Goal: Task Accomplishment & Management: Use online tool/utility

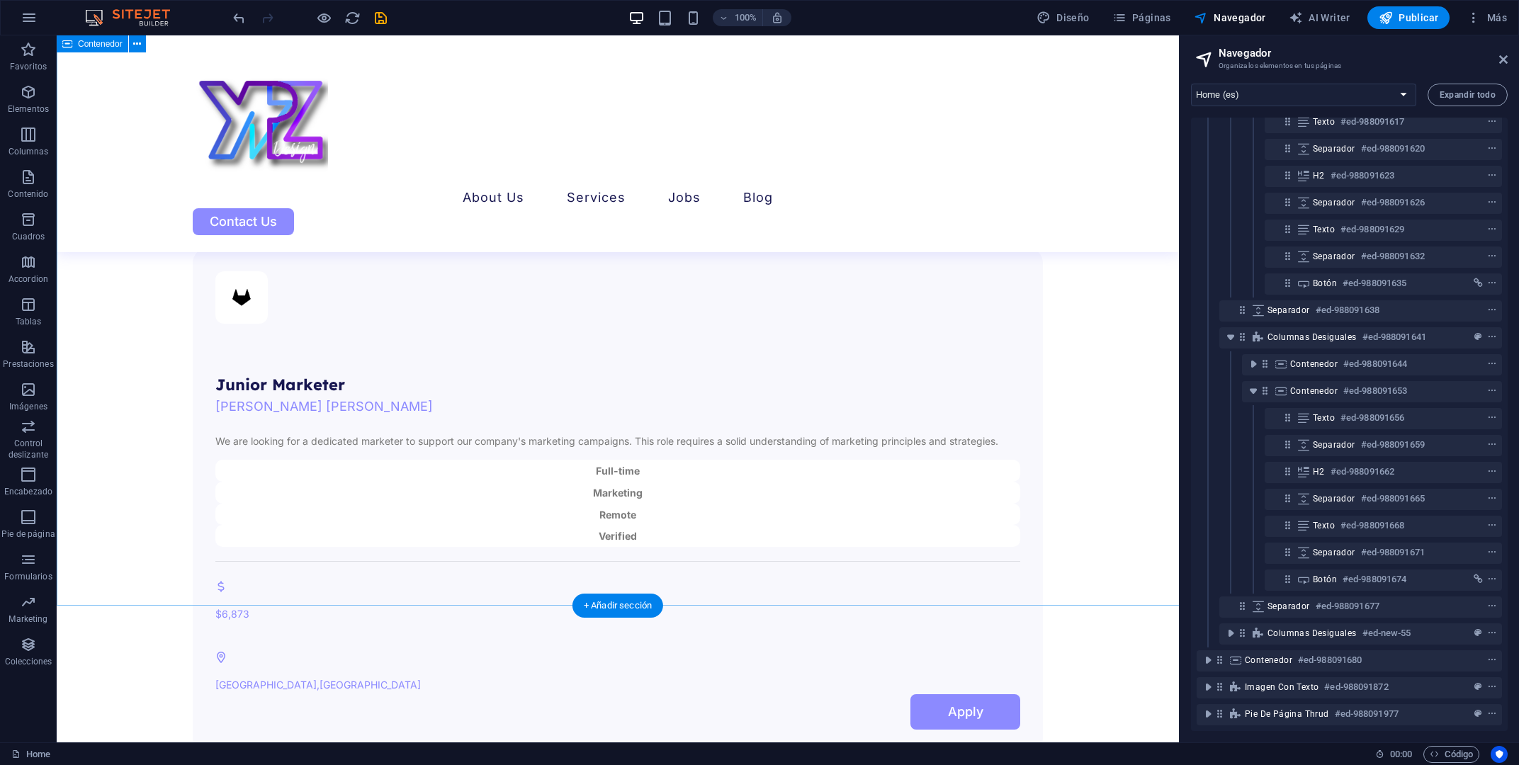
scroll to position [3564, 0]
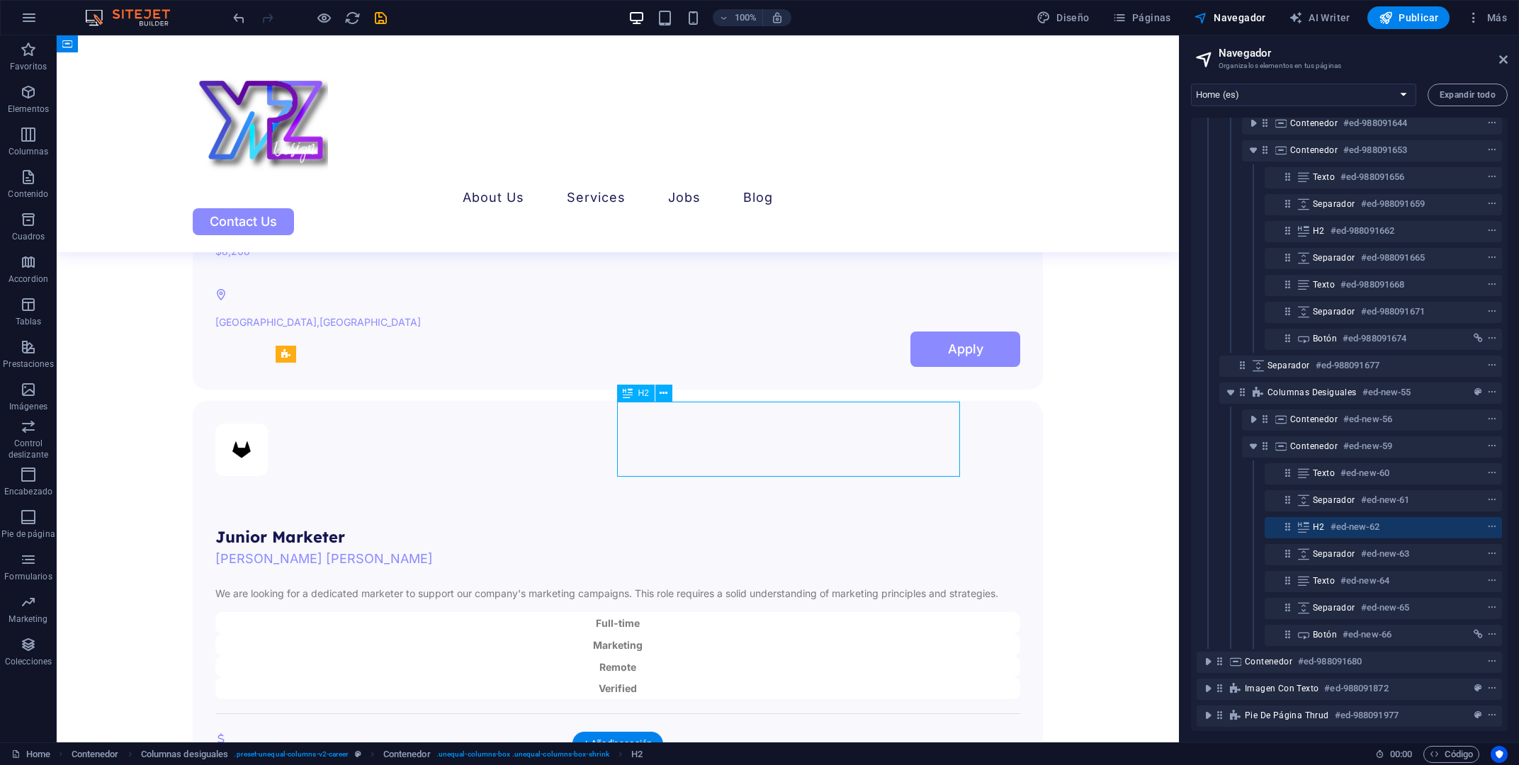
scroll to position [630, 0]
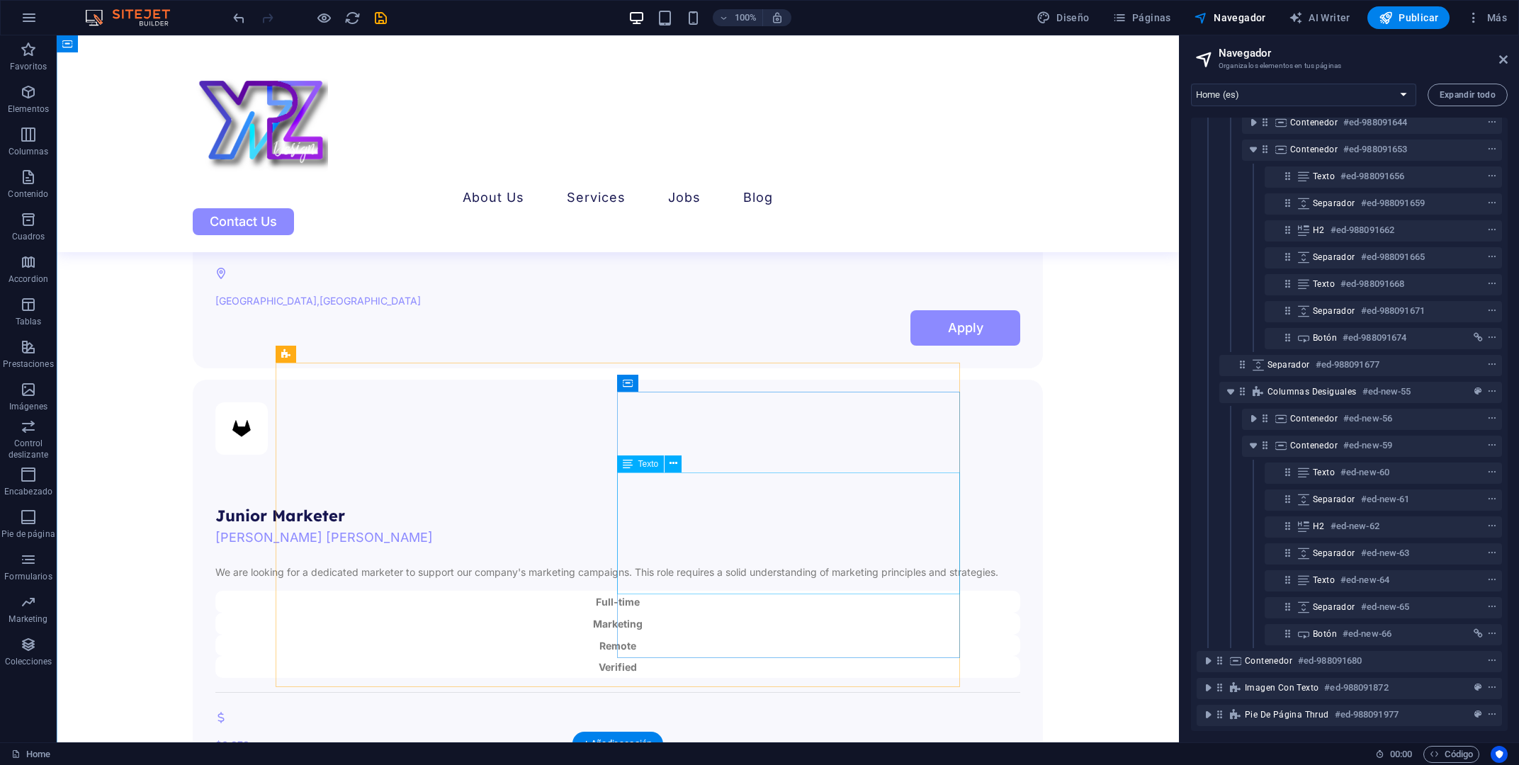
scroll to position [3564, 0]
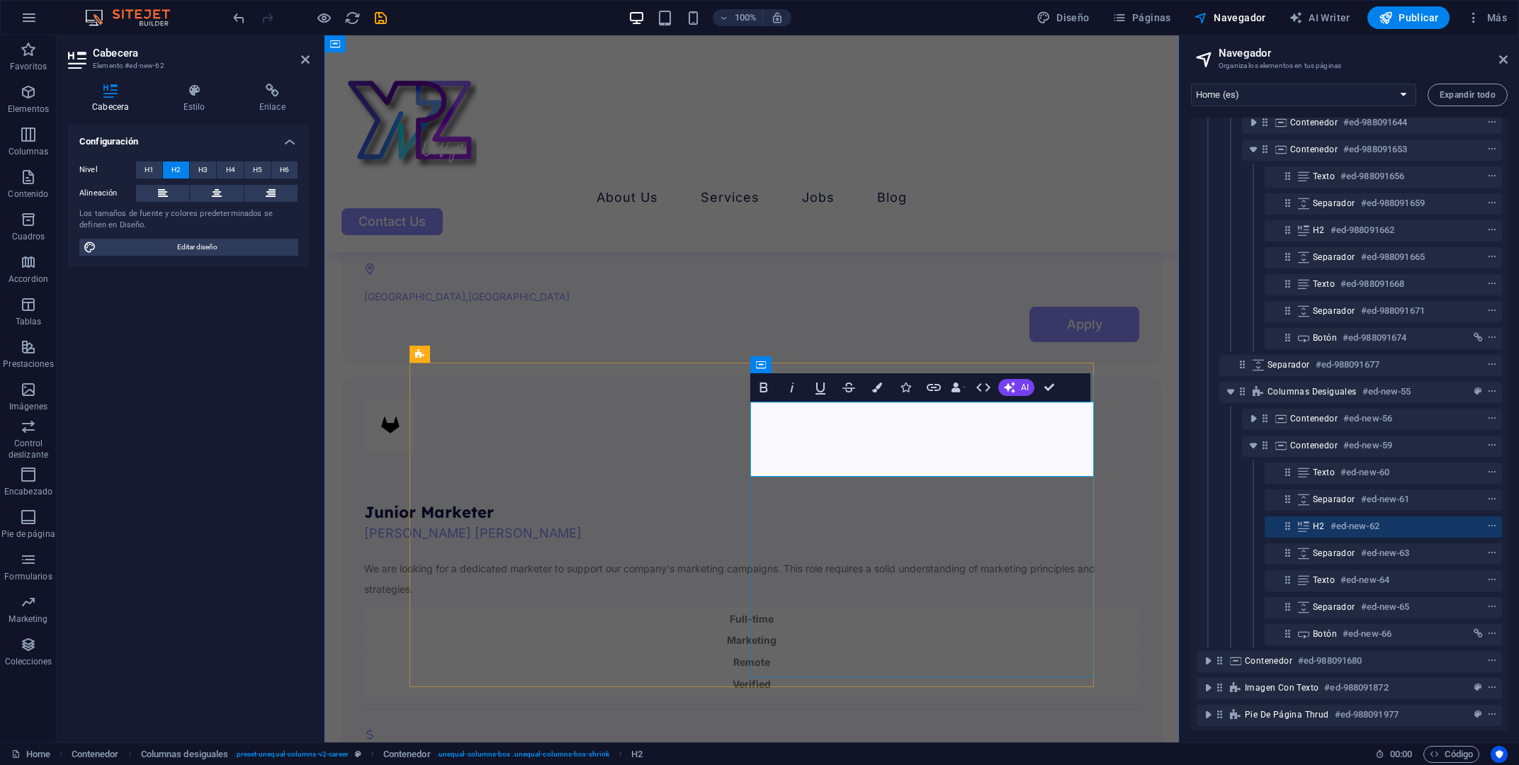
drag, startPoint x: 1049, startPoint y: 385, endPoint x: 1112, endPoint y: 421, distance: 72.1
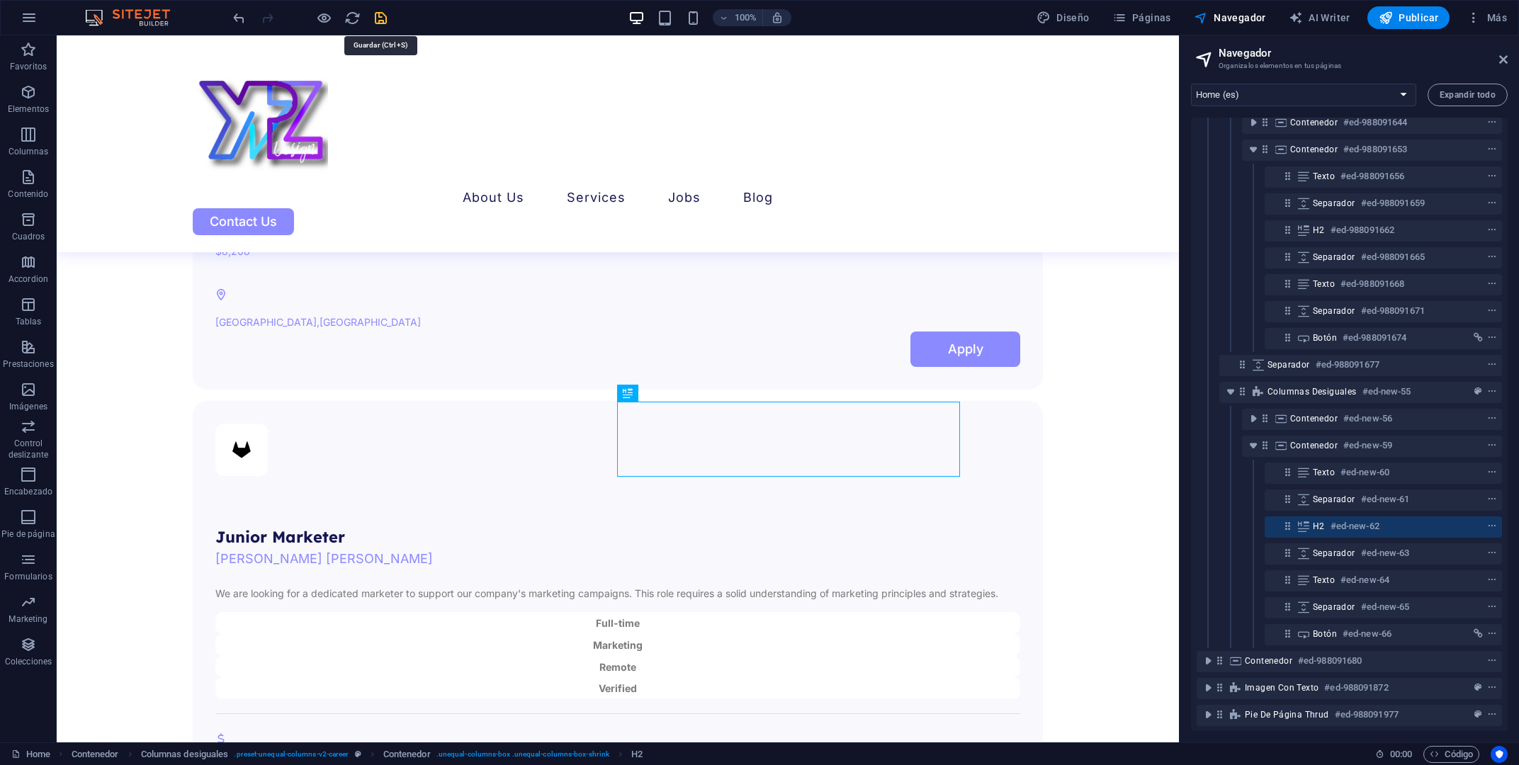
click at [385, 16] on icon "save" at bounding box center [381, 18] width 16 height 16
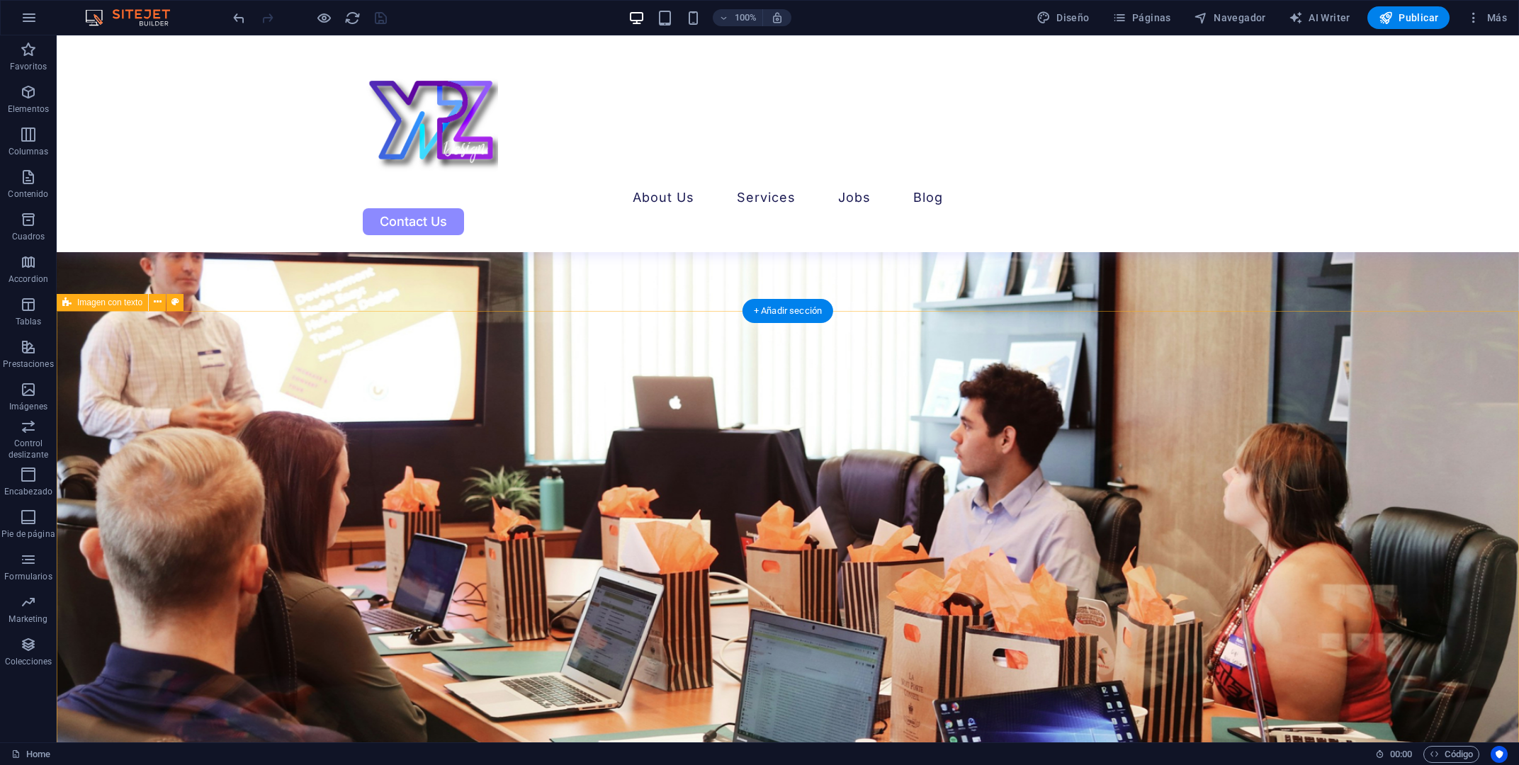
scroll to position [4691, 0]
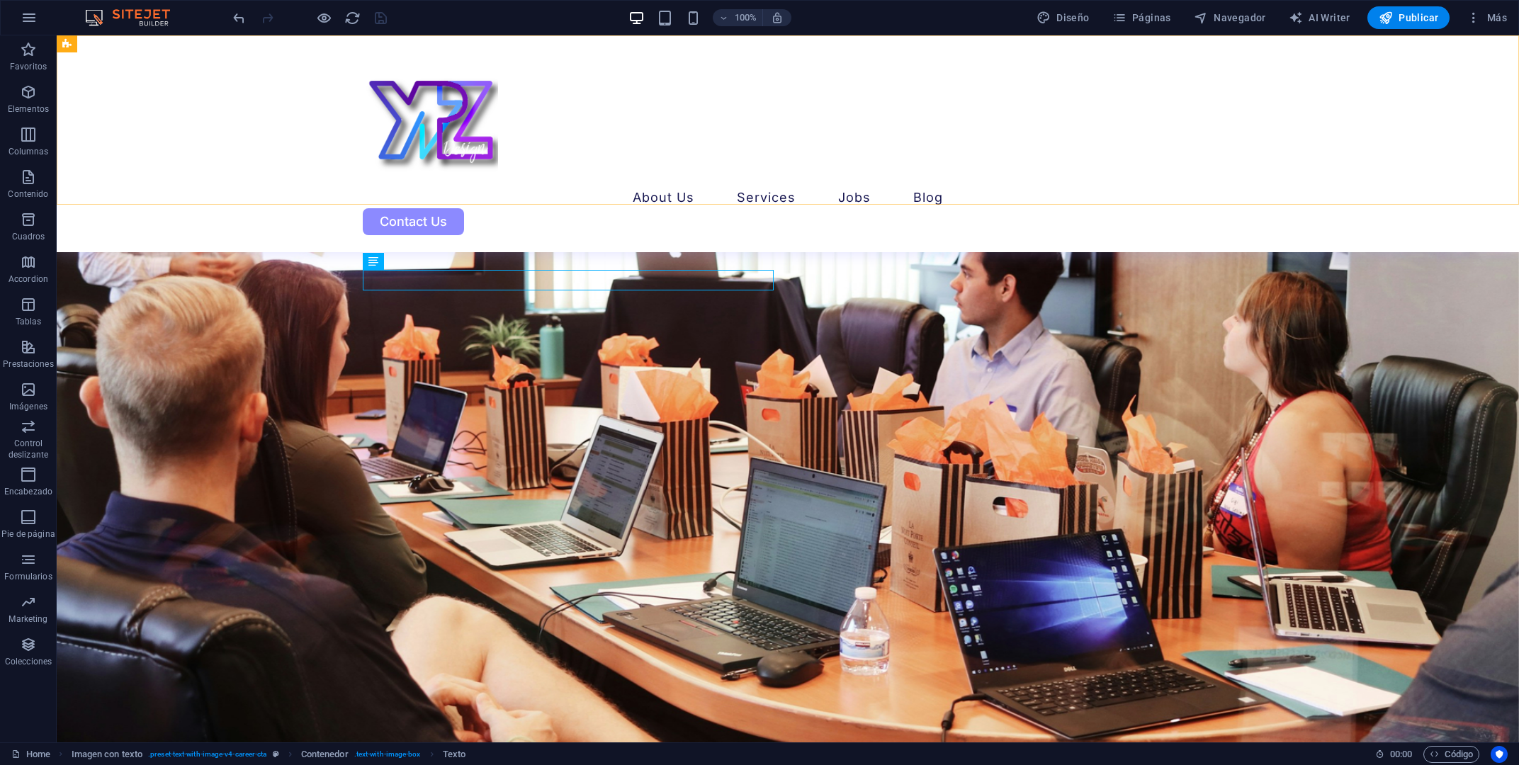
click at [663, 183] on div "About Us Services Job Seeking For Hiring Jobs Blog Contact Us" at bounding box center [788, 143] width 1462 height 217
